Goal: Information Seeking & Learning: Learn about a topic

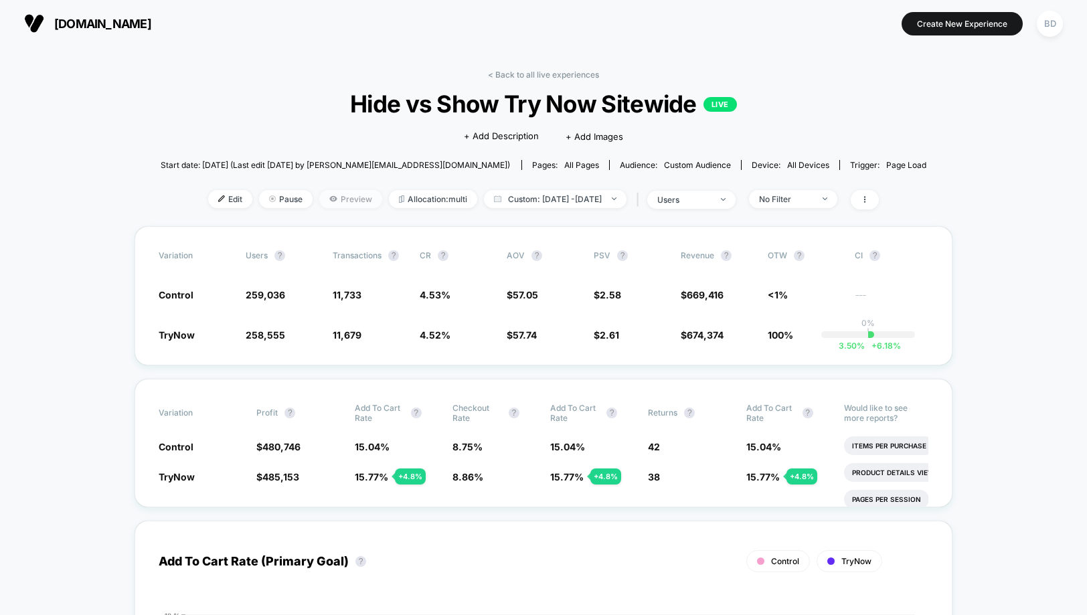
click at [338, 199] on span "Preview" at bounding box center [350, 199] width 63 height 18
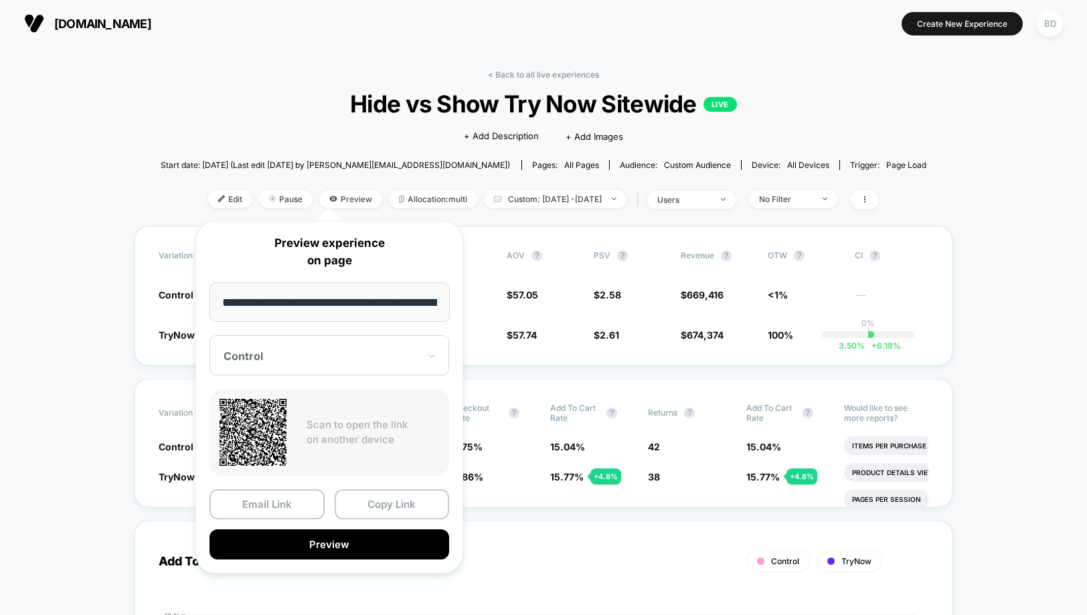
click at [326, 372] on div "Control" at bounding box center [329, 355] width 240 height 40
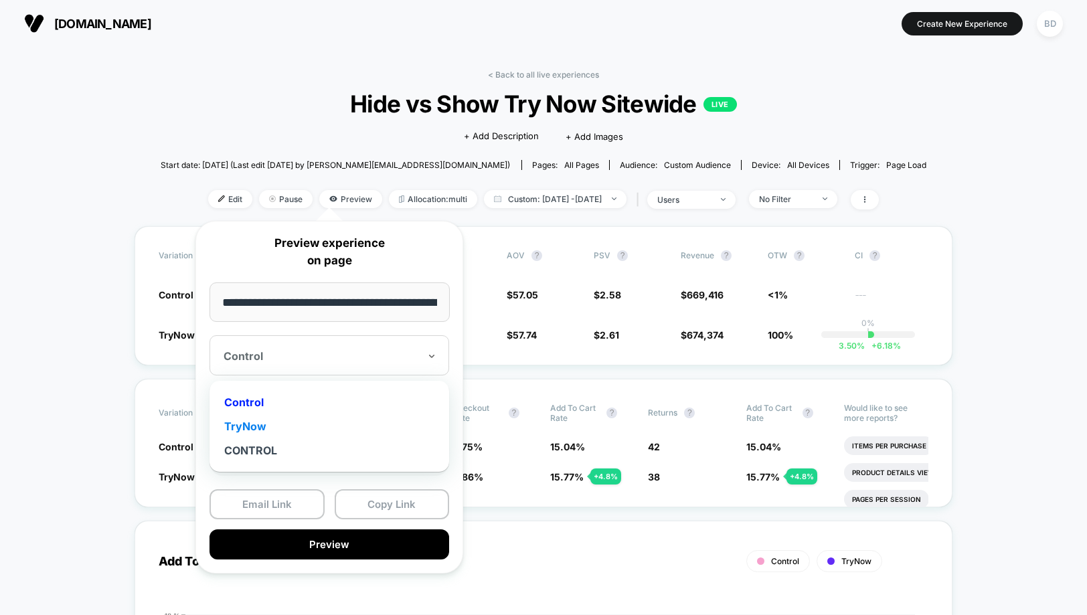
click at [267, 422] on div "TryNow" at bounding box center [329, 426] width 226 height 24
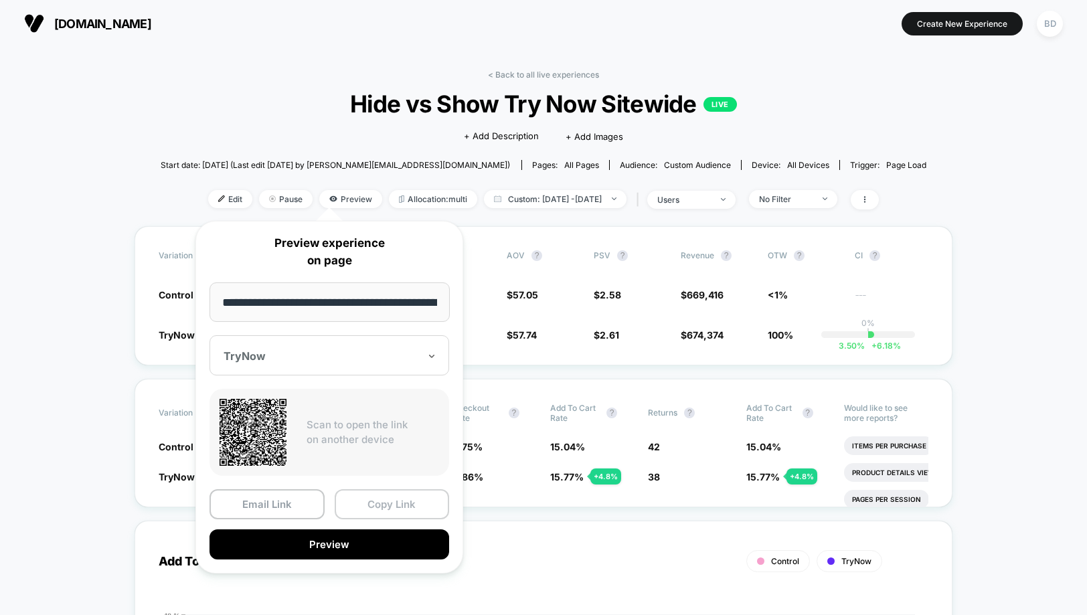
click at [384, 508] on button "Copy Link" at bounding box center [392, 504] width 115 height 30
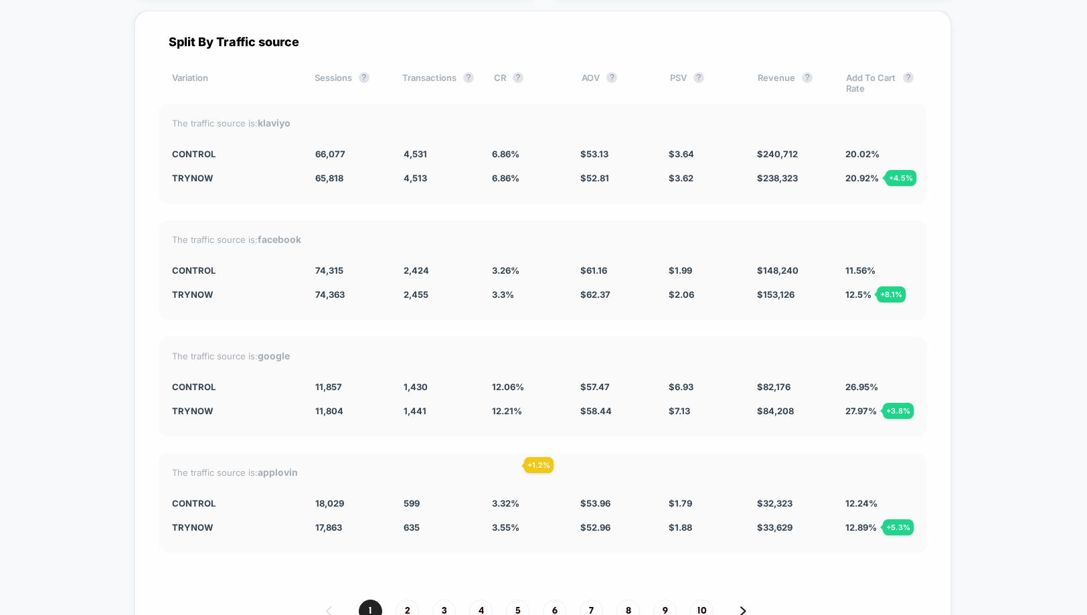
scroll to position [3727, 0]
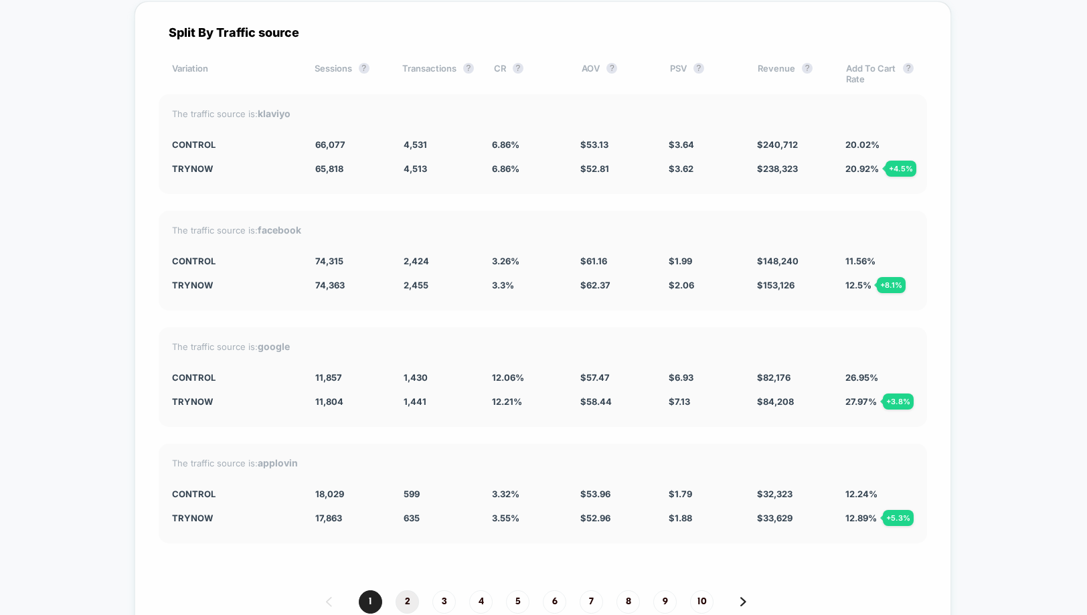
click at [403, 592] on span "2" at bounding box center [407, 601] width 23 height 23
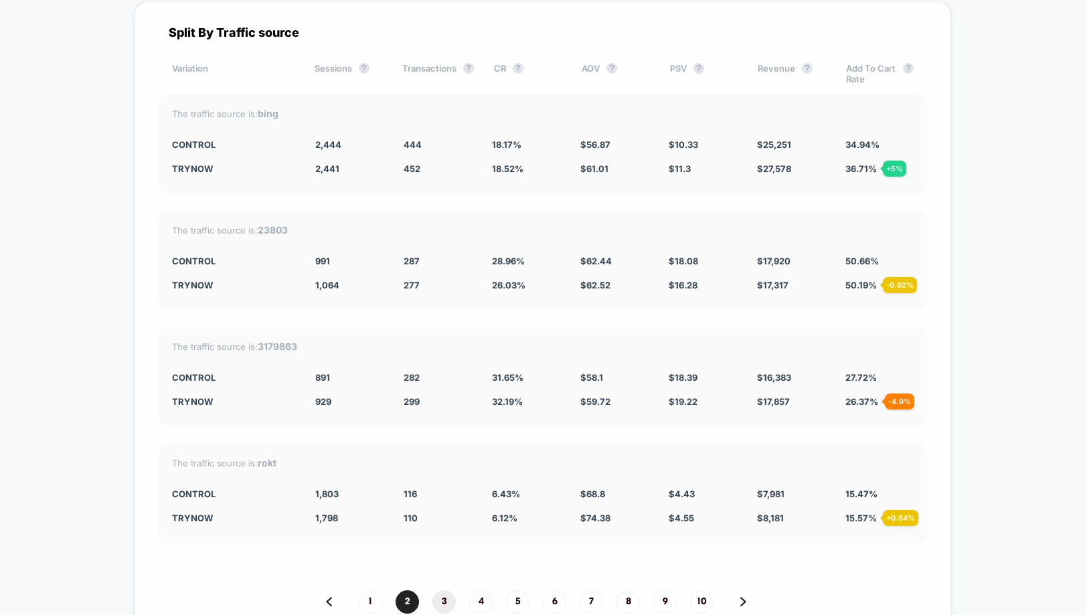
click at [442, 594] on span "3" at bounding box center [443, 601] width 23 height 23
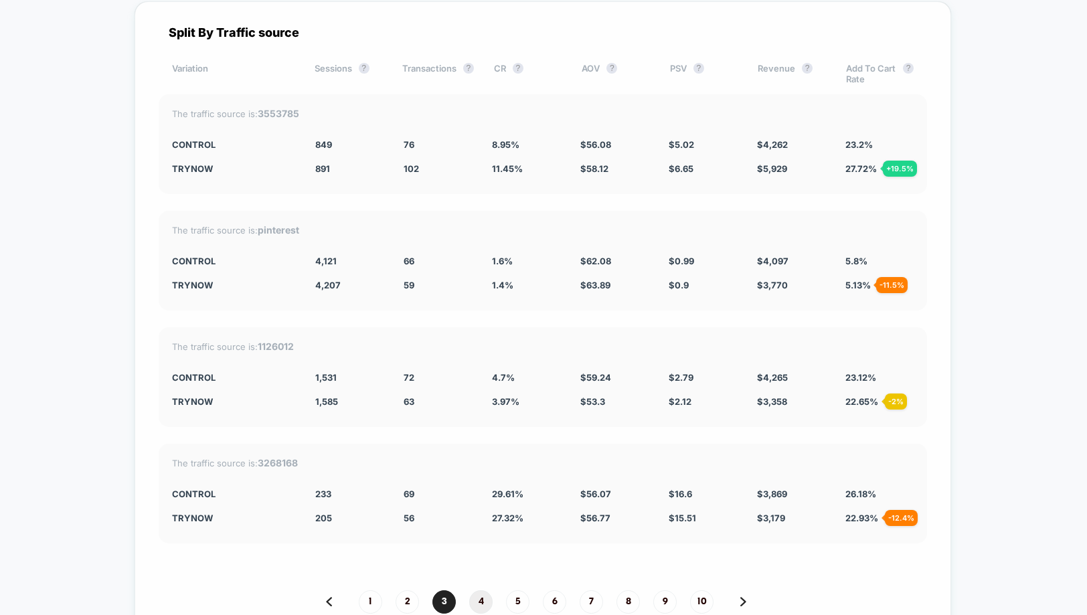
click at [480, 590] on span "4" at bounding box center [480, 601] width 23 height 23
click at [367, 591] on span "1" at bounding box center [370, 601] width 23 height 23
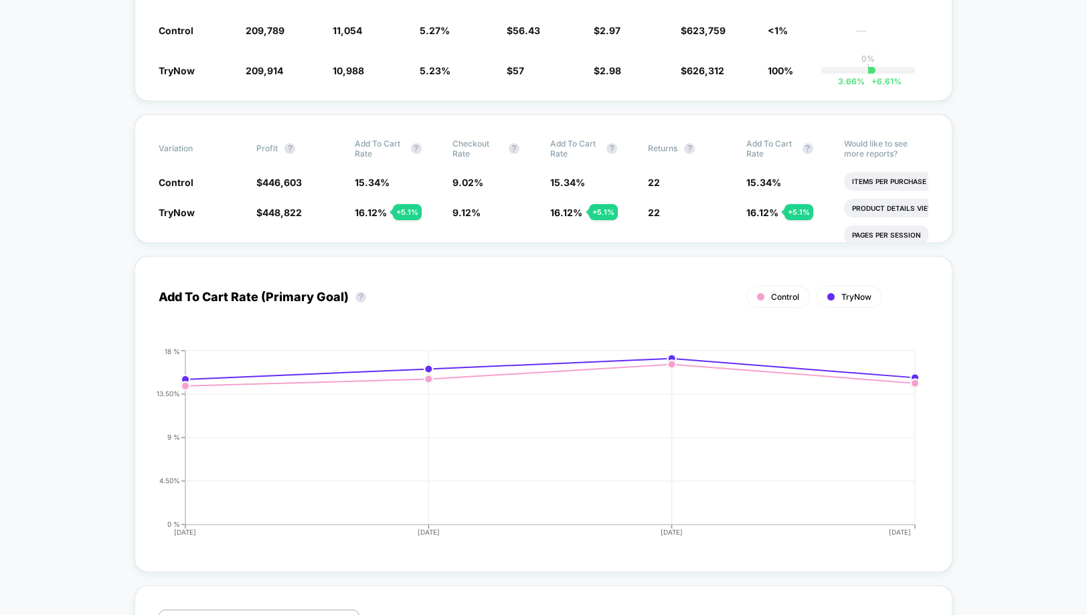
scroll to position [0, 0]
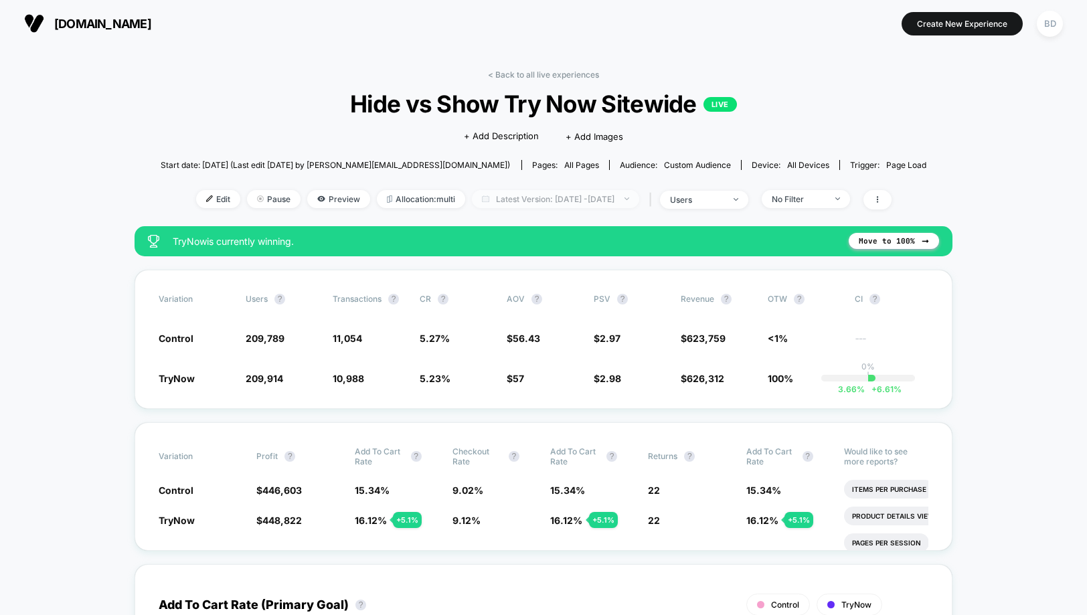
click at [619, 201] on span "Latest Version: Oct 7, 2025 - Oct 10, 2025" at bounding box center [555, 199] width 167 height 18
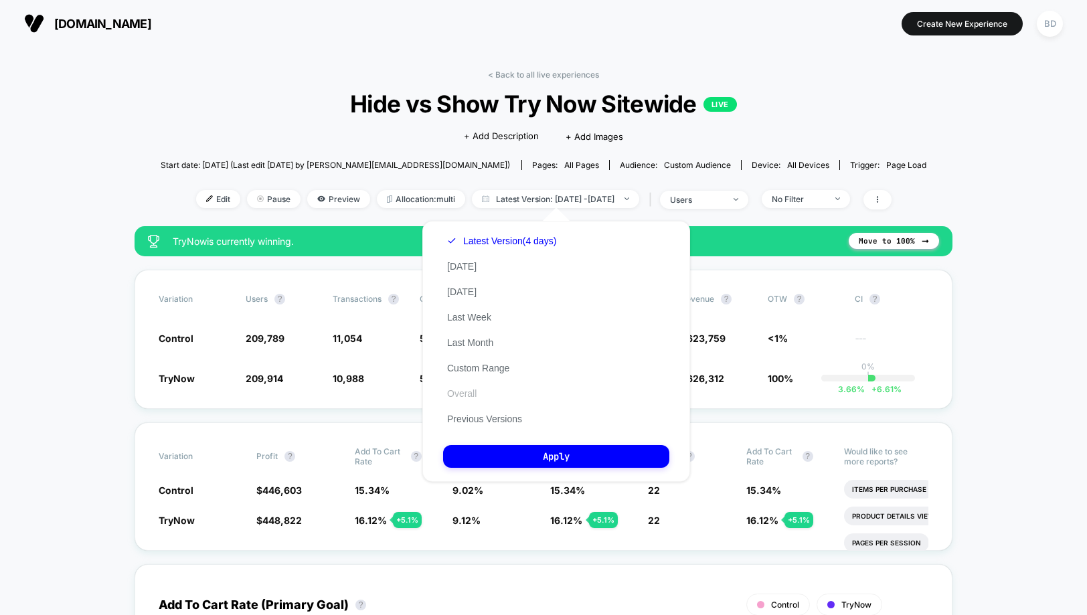
click at [471, 396] on button "Overall" at bounding box center [461, 394] width 37 height 12
click at [548, 456] on button "Apply" at bounding box center [556, 456] width 226 height 23
